Goal: Book appointment/travel/reservation

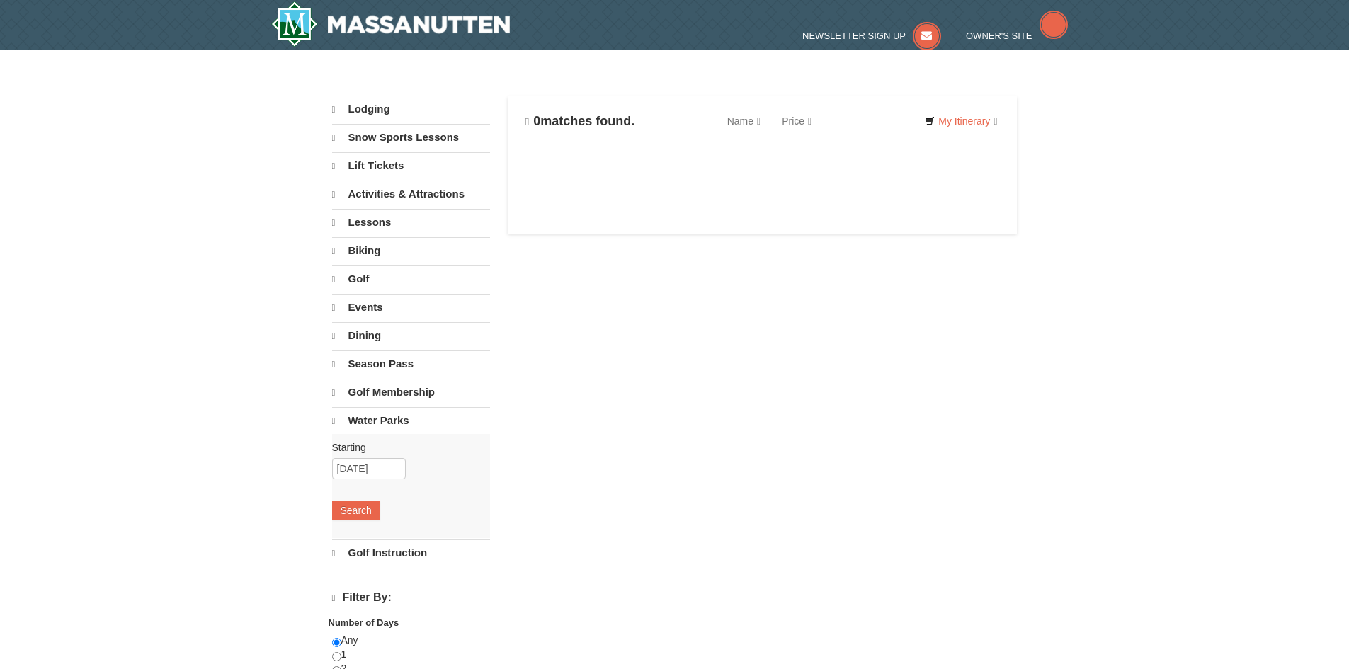
select select "9"
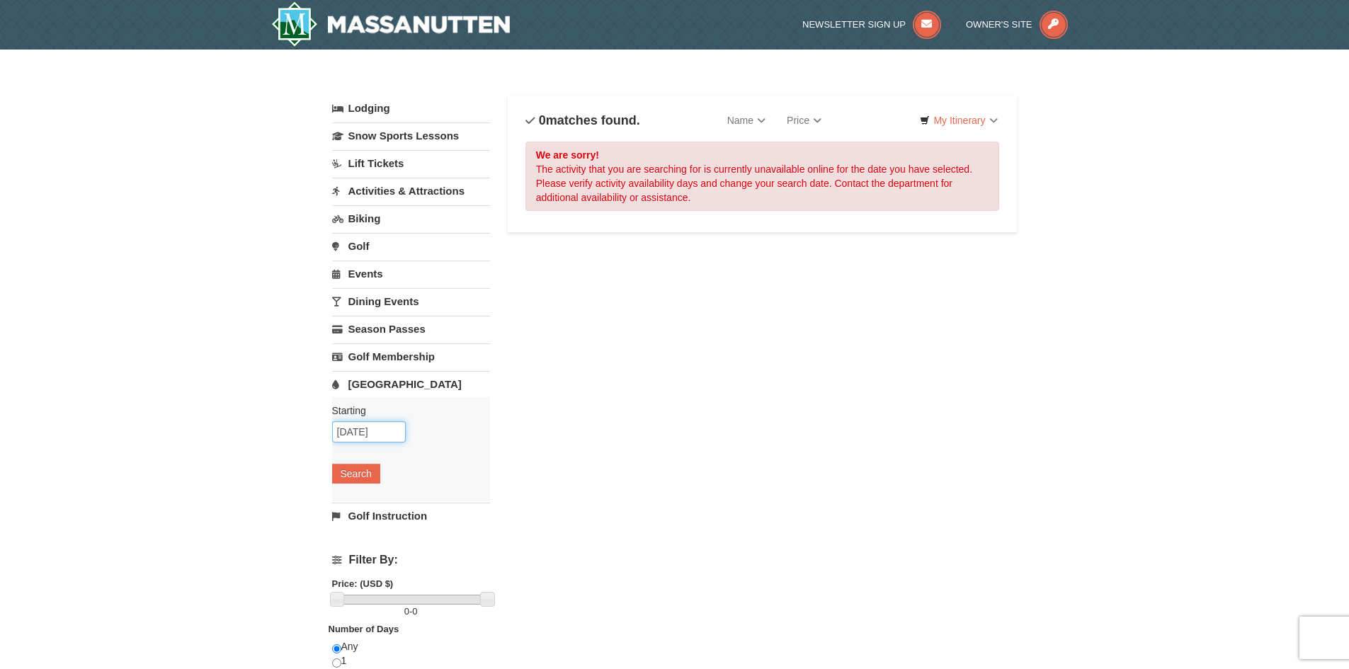
click at [370, 431] on input "[DATE]" at bounding box center [369, 431] width 74 height 21
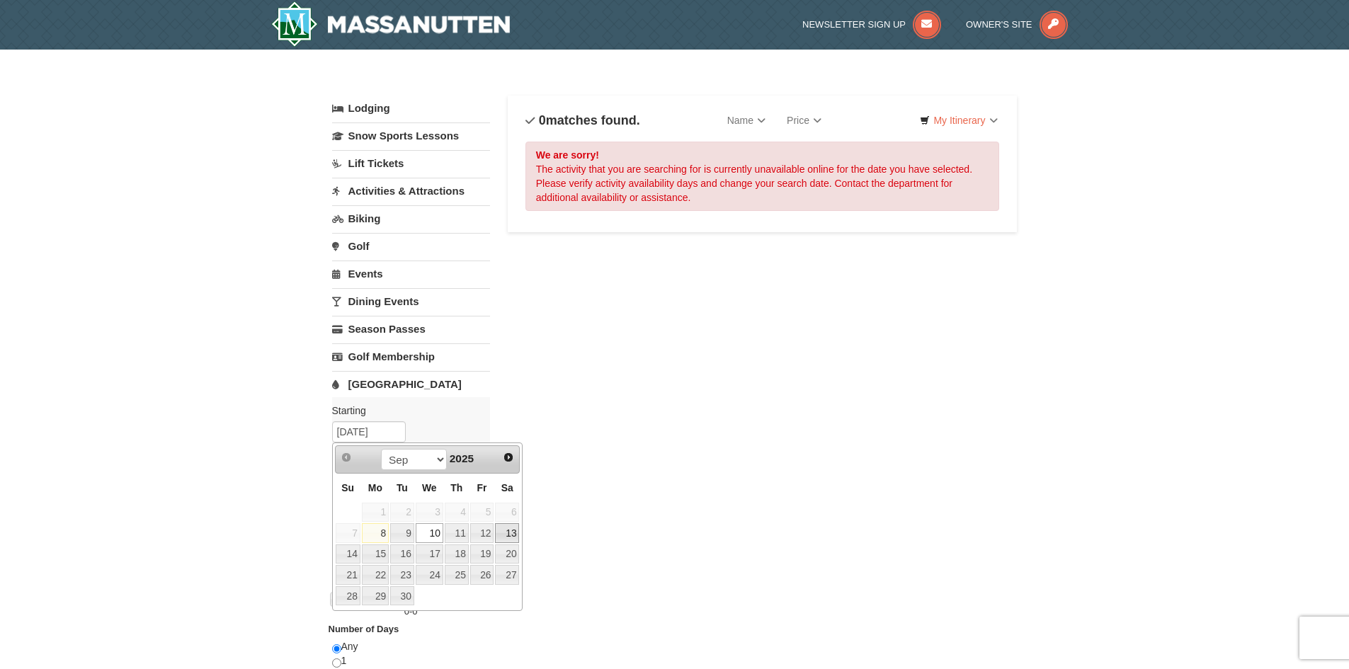
click at [512, 536] on link "13" at bounding box center [507, 533] width 24 height 20
type input "[DATE]"
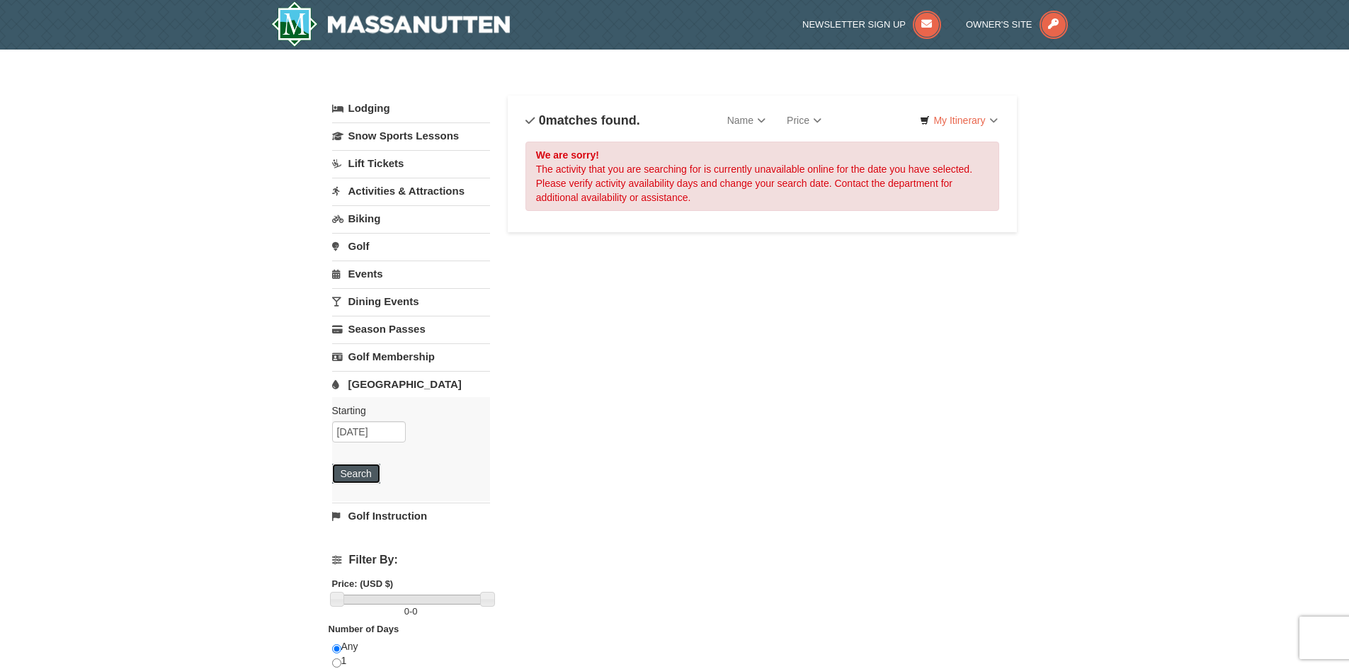
click at [366, 479] on button "Search" at bounding box center [356, 474] width 48 height 20
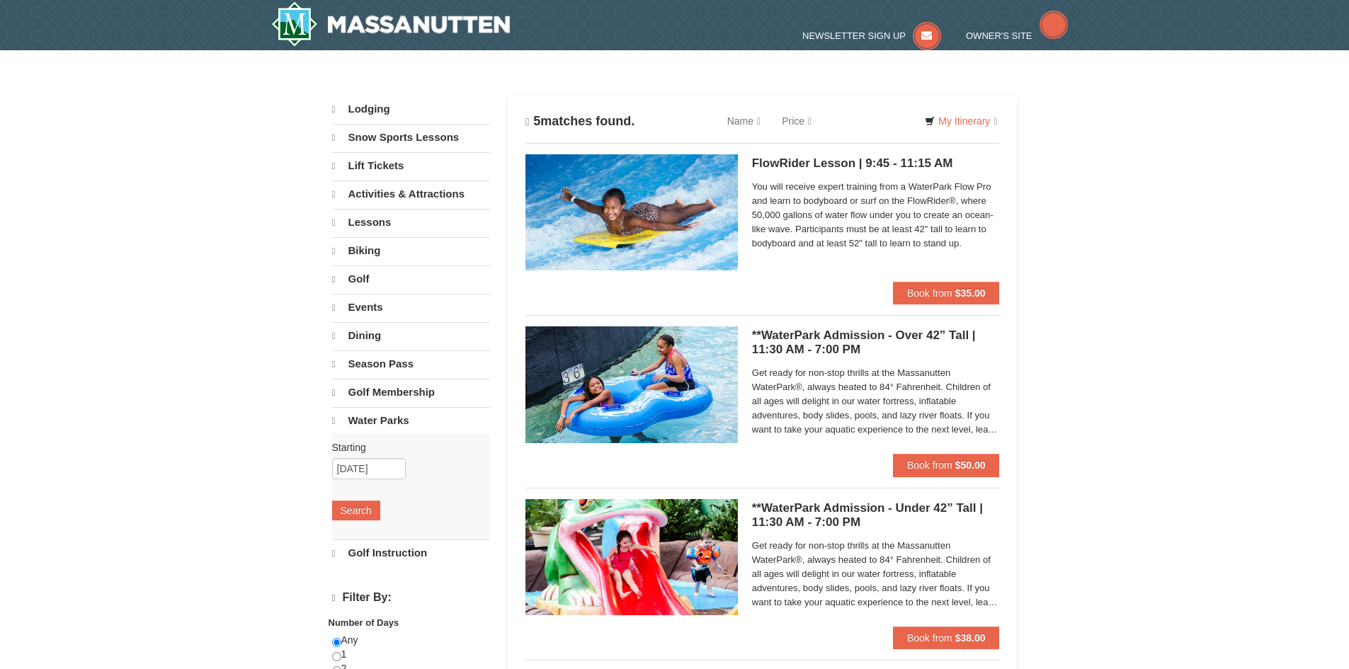
select select "9"
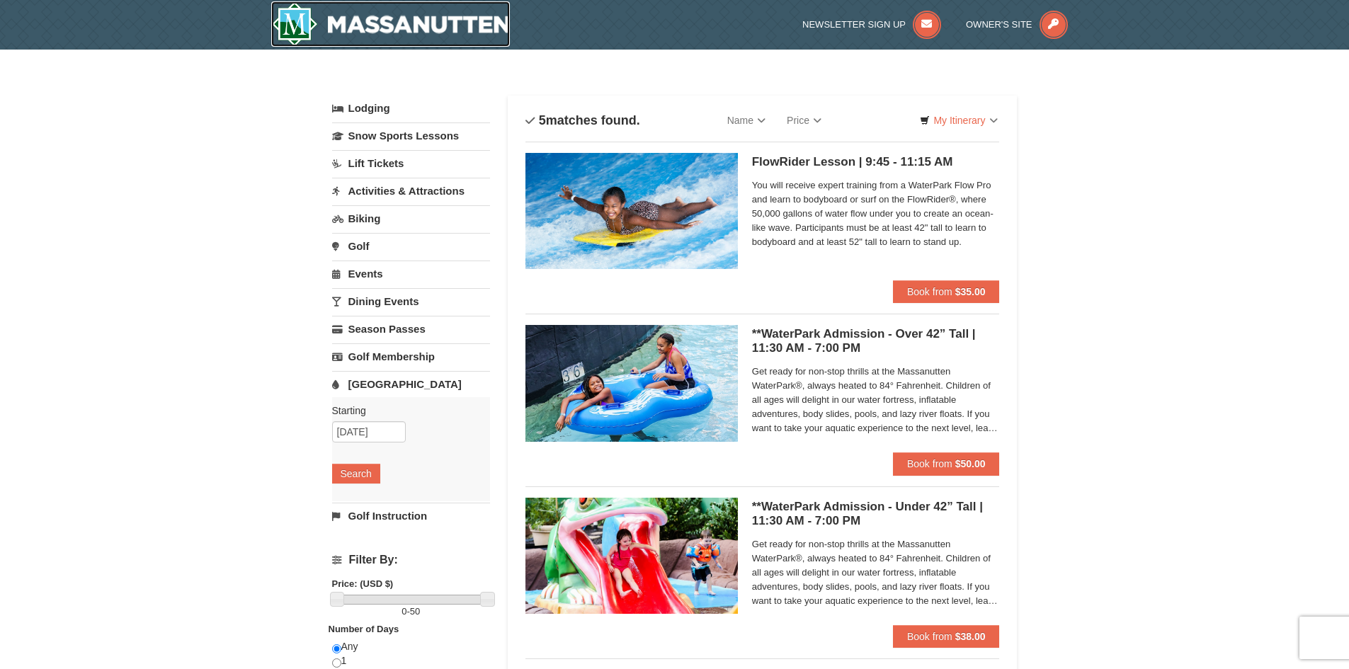
click at [336, 30] on img at bounding box center [390, 23] width 239 height 45
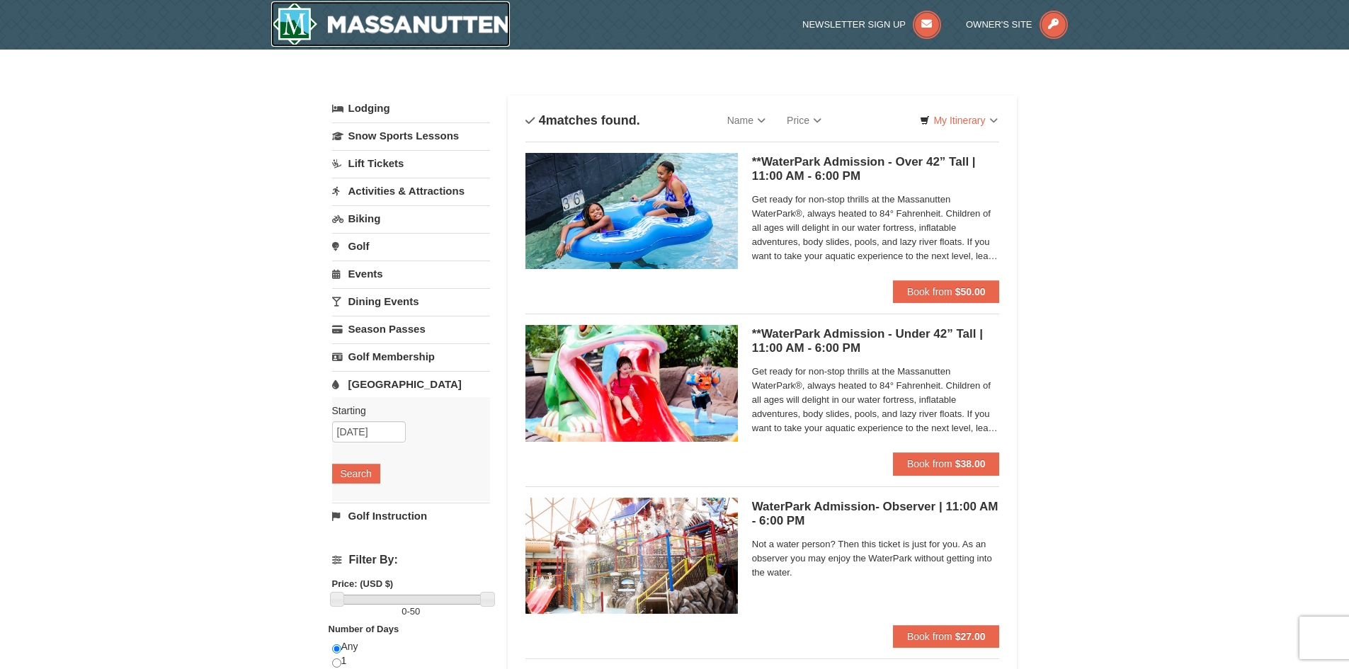
click at [377, 23] on img at bounding box center [390, 23] width 239 height 45
